Goal: Transaction & Acquisition: Purchase product/service

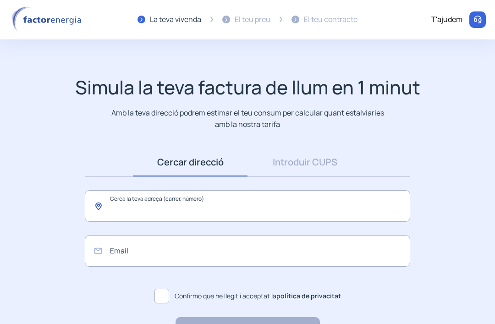
click at [333, 210] on input "text" at bounding box center [247, 206] width 325 height 32
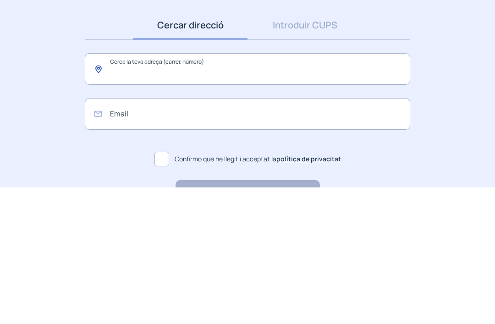
click at [212, 190] on input "text" at bounding box center [247, 206] width 325 height 32
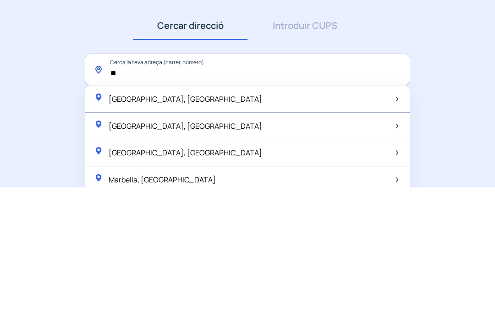
type input "*"
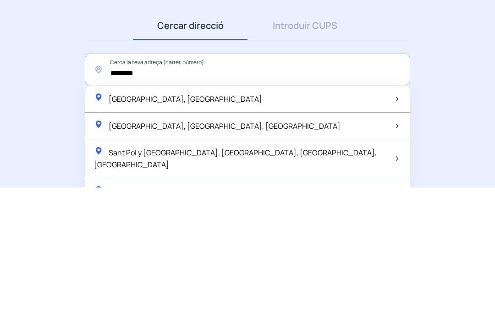
click at [190, 230] on span "[GEOGRAPHIC_DATA], [GEOGRAPHIC_DATA]" at bounding box center [185, 235] width 153 height 10
type input "**********"
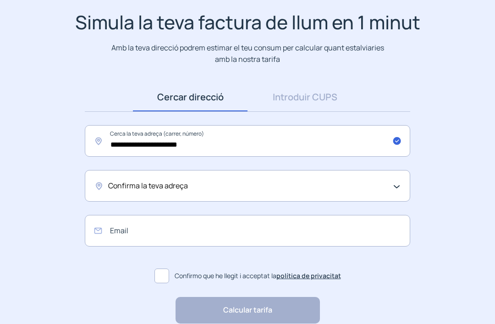
click at [397, 186] on div "Confirma la teva adreça" at bounding box center [247, 186] width 325 height 32
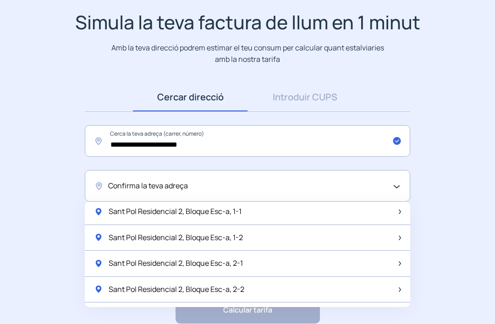
scroll to position [70, 0]
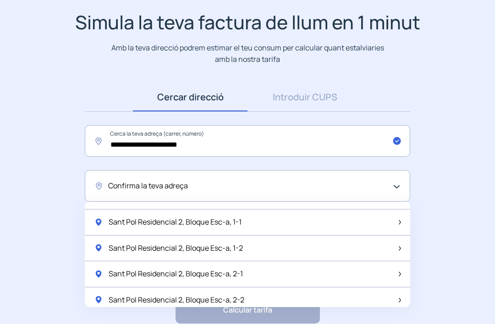
click at [239, 186] on div "Confirma la teva adreça" at bounding box center [245, 186] width 274 height 12
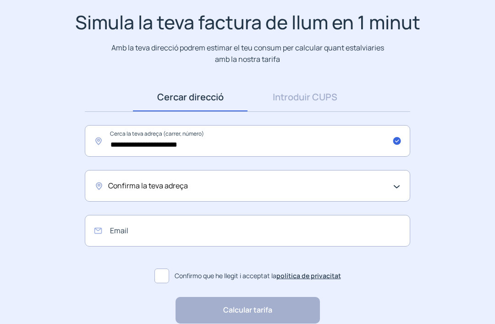
click at [240, 185] on div "Confirma la teva adreça" at bounding box center [245, 186] width 274 height 12
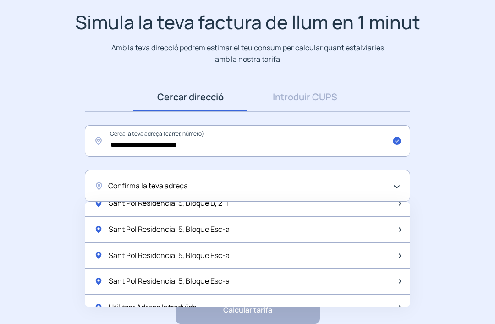
scroll to position [1202, 0]
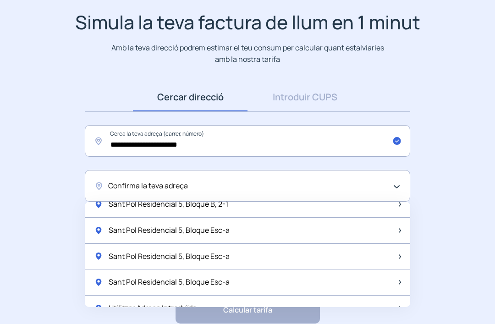
click at [227, 295] on div "Utilitzar Adreça Introduïda" at bounding box center [247, 308] width 325 height 26
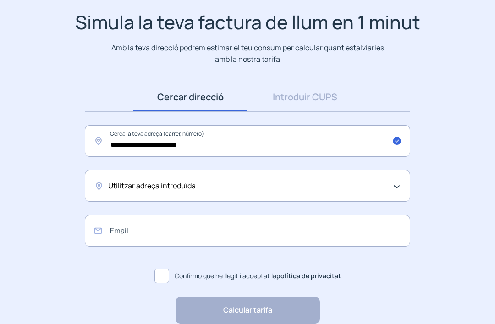
click at [205, 183] on div "Utilitzar adreça introduïda" at bounding box center [245, 186] width 274 height 12
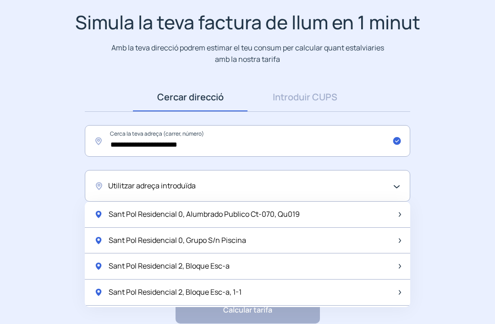
click at [215, 183] on div "Utilitzar adreça introduïda" at bounding box center [245, 186] width 274 height 12
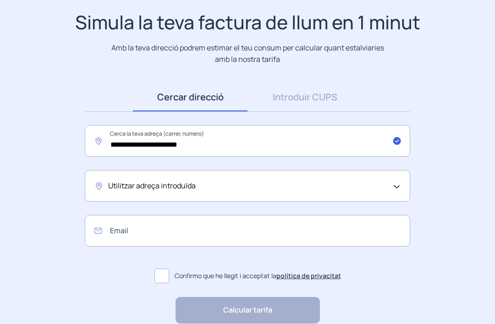
click at [188, 188] on span "Utilitzar adreça introduïda" at bounding box center [151, 186] width 87 height 12
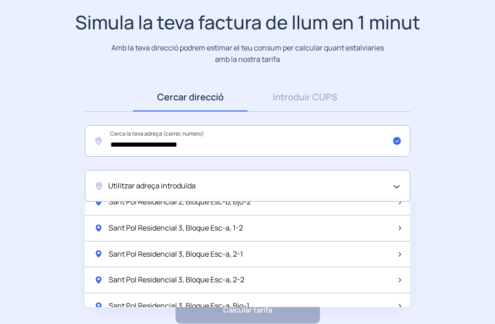
scroll to position [382, 0]
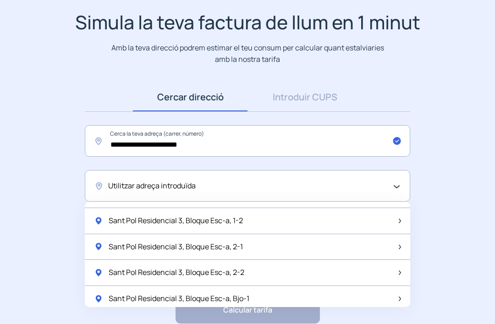
click at [392, 186] on div "Utilitzar adreça introduïda" at bounding box center [247, 186] width 325 height 32
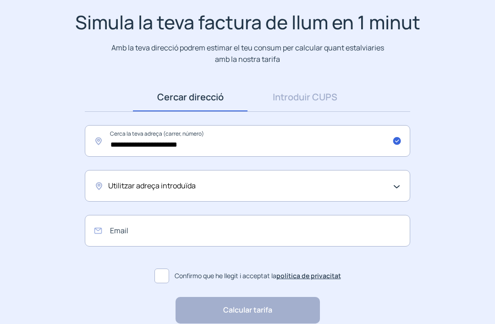
click at [356, 191] on div "Utilitzar adreça introduïda" at bounding box center [247, 186] width 325 height 32
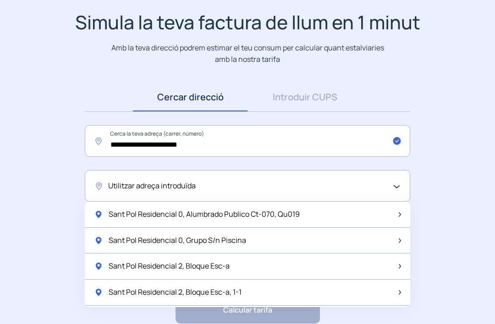
click at [337, 192] on div "Utilitzar adreça introduïda" at bounding box center [247, 186] width 325 height 32
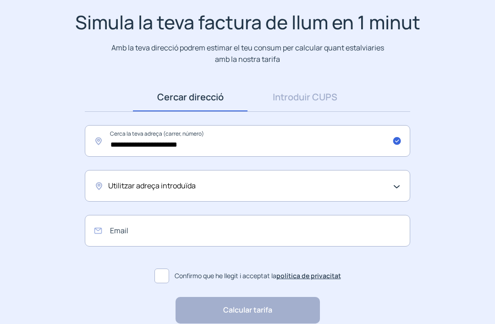
click at [208, 187] on div "Utilitzar adreça introduïda" at bounding box center [245, 186] width 274 height 12
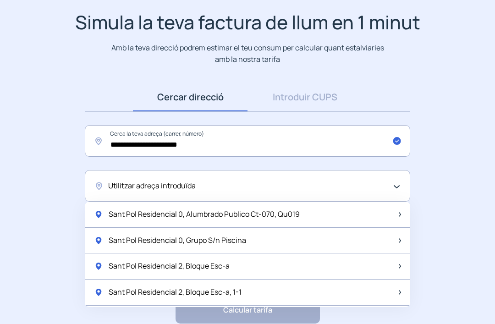
click at [168, 184] on span "Utilitzar adreça introduïda" at bounding box center [151, 186] width 87 height 12
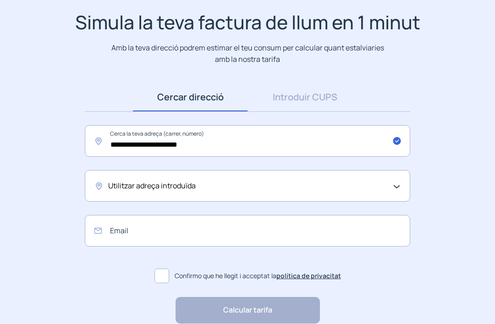
click at [357, 185] on div "Utilitzar adreça introduïda" at bounding box center [245, 186] width 274 height 12
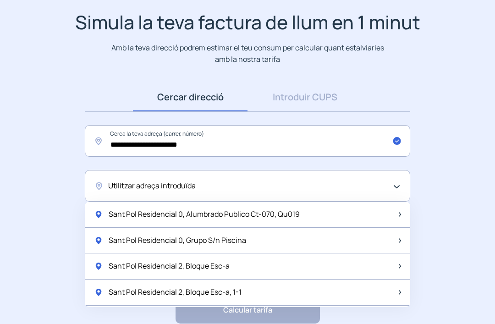
click at [304, 185] on div "Utilitzar adreça introduïda" at bounding box center [245, 186] width 274 height 12
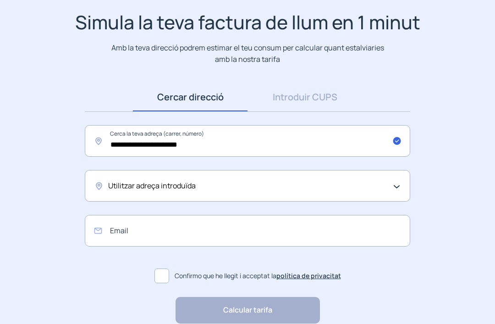
click at [151, 185] on span "Utilitzar adreça introduïda" at bounding box center [151, 186] width 87 height 12
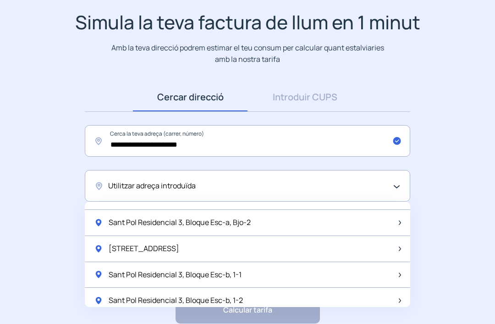
scroll to position [484, 0]
click at [447, 180] on app-search-direction-cups "**********" at bounding box center [247, 167] width 495 height 312
click at [394, 190] on div "Utilitzar adreça introduïda" at bounding box center [247, 186] width 325 height 32
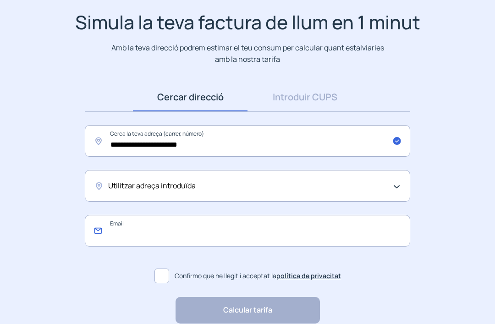
click at [312, 237] on input "email" at bounding box center [247, 231] width 325 height 32
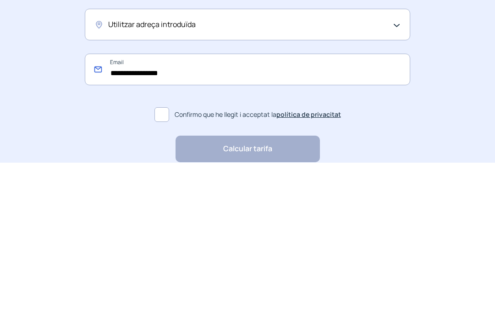
type input "**********"
click at [166, 268] on span at bounding box center [161, 275] width 15 height 15
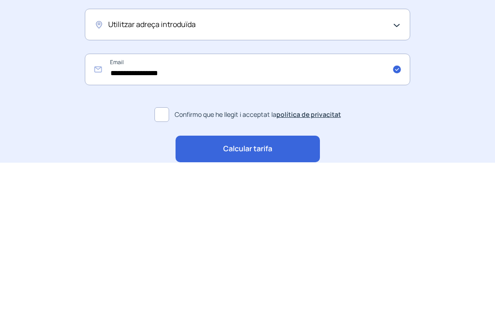
scroll to position [110, 0]
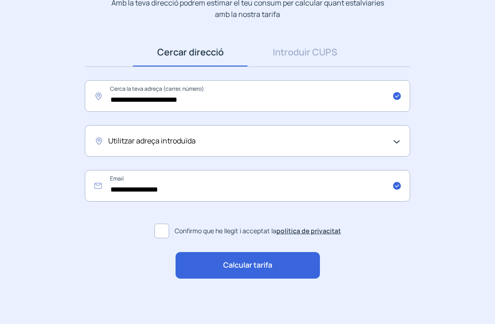
click at [290, 263] on div "Calcular tarifa" at bounding box center [247, 265] width 144 height 27
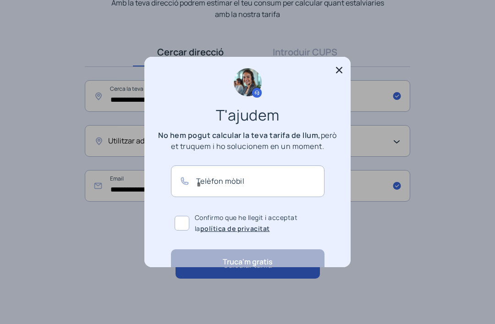
scroll to position [0, 0]
click at [255, 174] on input "text" at bounding box center [247, 181] width 153 height 32
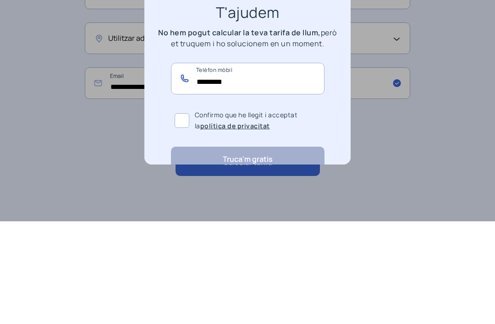
type input "*********"
click at [184, 216] on span at bounding box center [181, 223] width 15 height 15
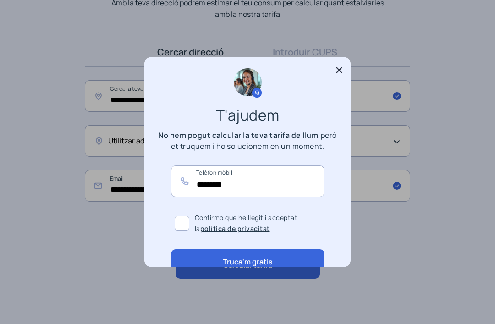
click at [287, 252] on button "Truca'm gratis" at bounding box center [247, 261] width 153 height 25
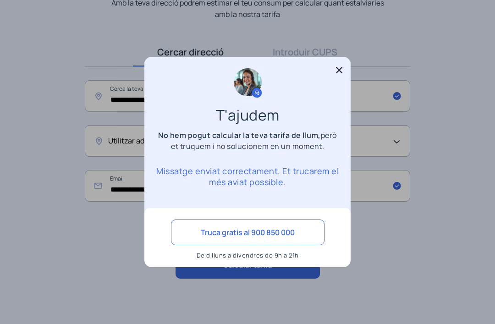
click at [337, 65] on icon at bounding box center [338, 69] width 9 height 9
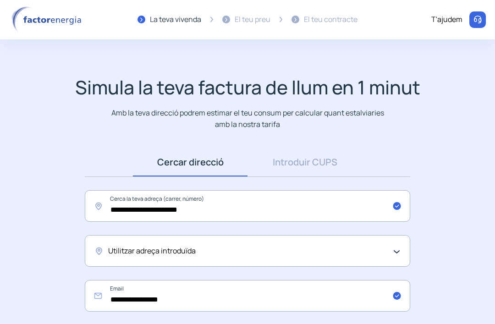
click at [245, 22] on div "El teu preu" at bounding box center [252, 20] width 36 height 12
